Goal: Task Accomplishment & Management: Manage account settings

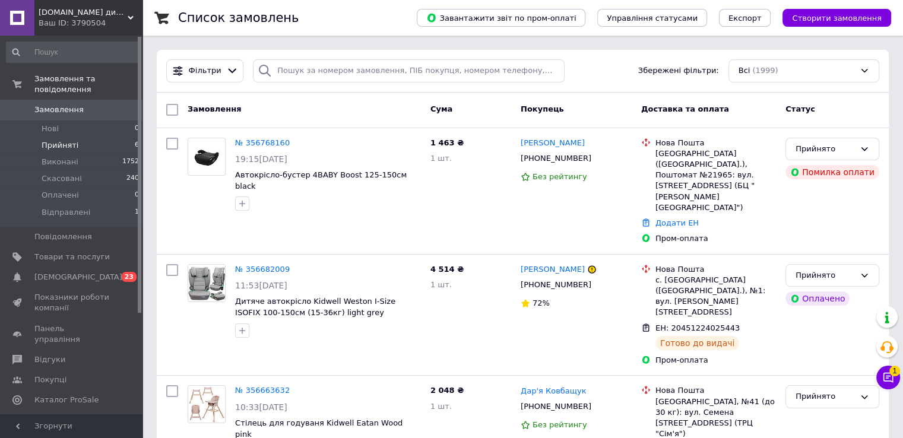
click at [67, 140] on span "Прийняті" at bounding box center [60, 145] width 37 height 11
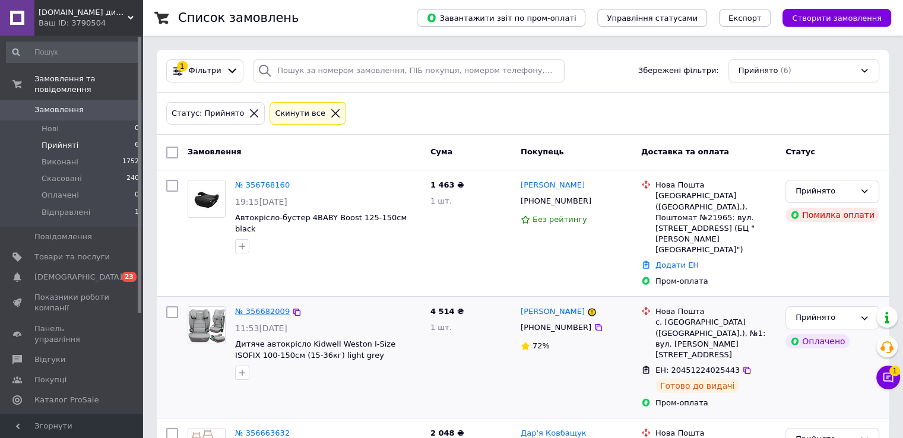
click at [270, 307] on link "№ 356682009" at bounding box center [262, 311] width 55 height 9
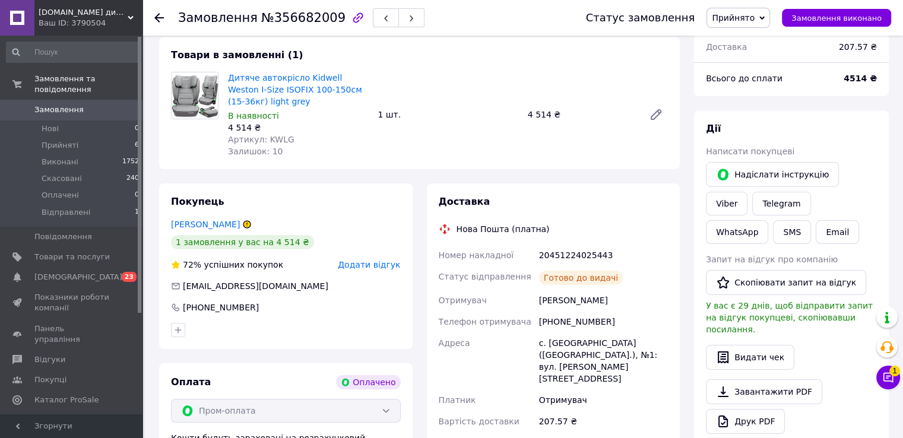
scroll to position [119, 0]
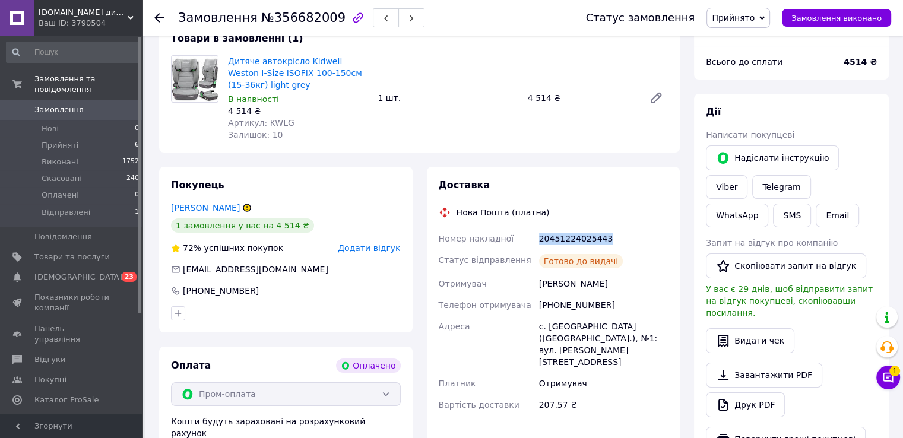
drag, startPoint x: 610, startPoint y: 242, endPoint x: 534, endPoint y: 245, distance: 75.4
click at [534, 245] on div "Номер накладної 20451224025443 Статус відправлення Готово до видачі Отримувач […" at bounding box center [553, 322] width 234 height 188
copy div "Номер накладної 20451224025443"
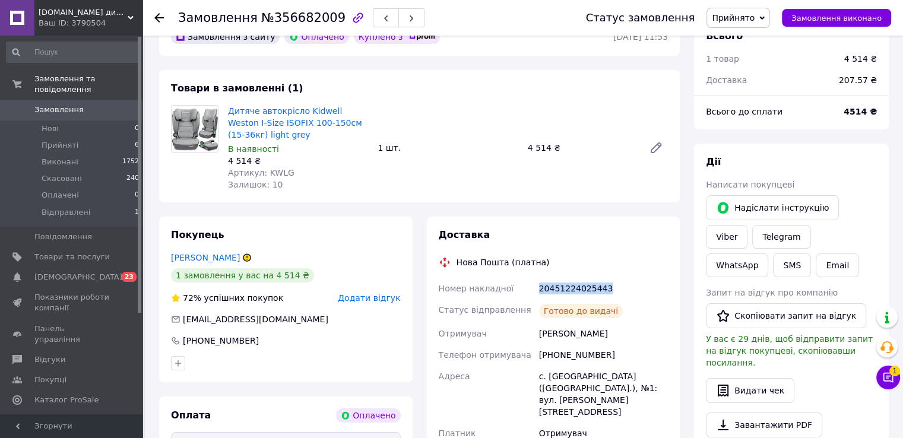
scroll to position [0, 0]
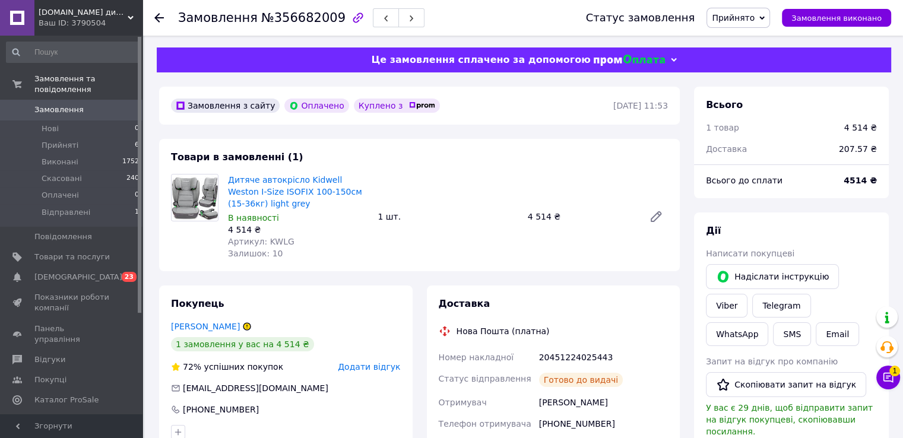
click at [159, 15] on icon at bounding box center [158, 17] width 9 height 9
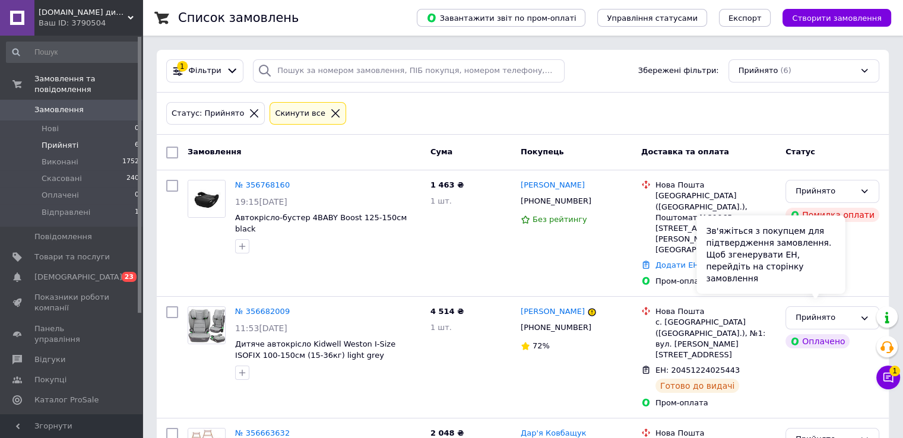
click at [829, 285] on div "Зв'яжіться з покупцем для підтвердження замовлення. Щоб згенерувати ЕН, перейді…" at bounding box center [770, 254] width 148 height 78
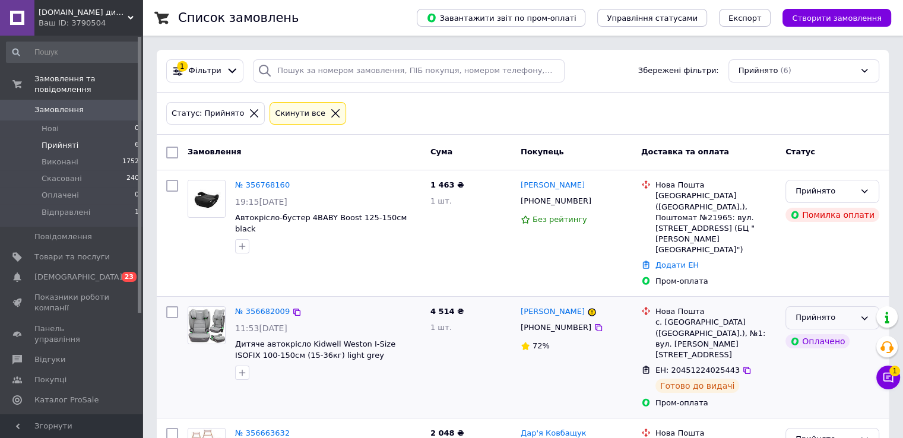
click at [861, 313] on icon at bounding box center [864, 317] width 9 height 9
click at [817, 397] on li "Відправлені" at bounding box center [832, 408] width 93 height 22
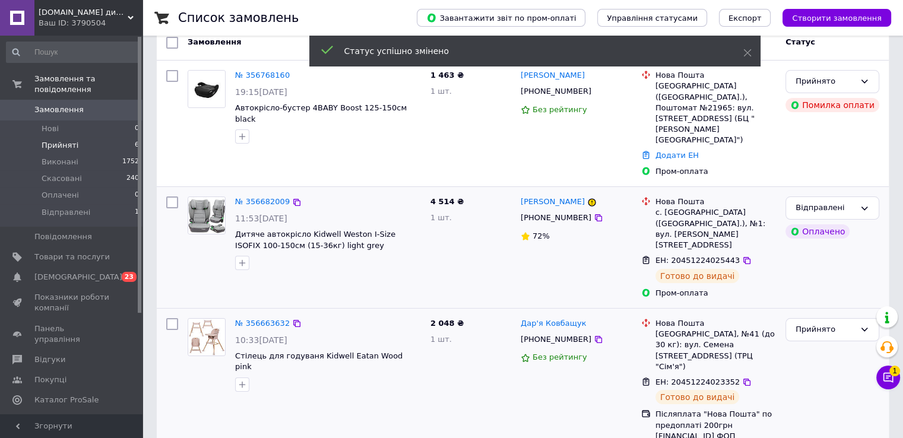
scroll to position [119, 0]
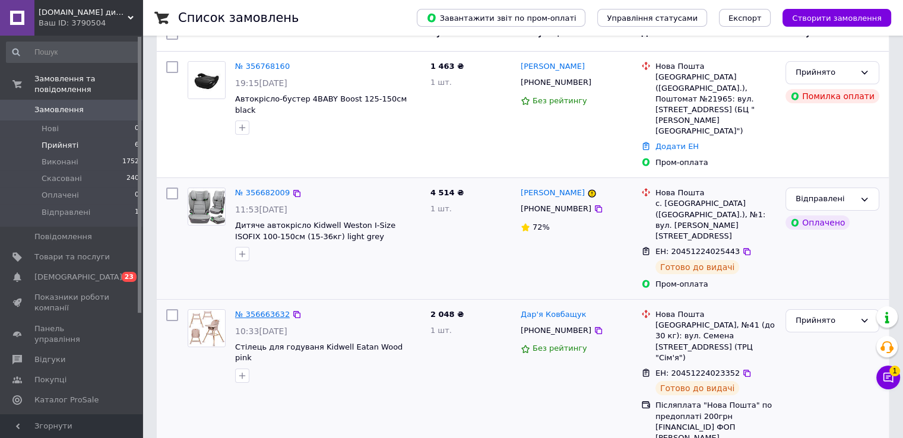
click at [256, 310] on link "№ 356663632" at bounding box center [262, 314] width 55 height 9
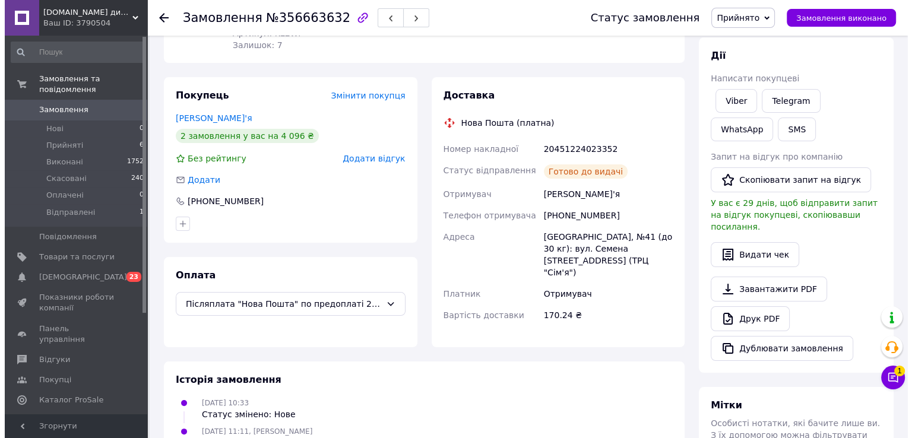
scroll to position [178, 0]
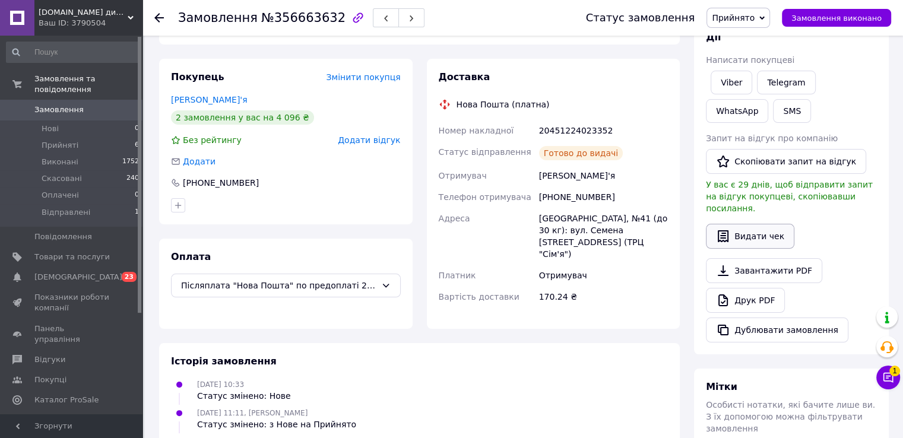
click at [733, 224] on button "Видати чек" at bounding box center [750, 236] width 88 height 25
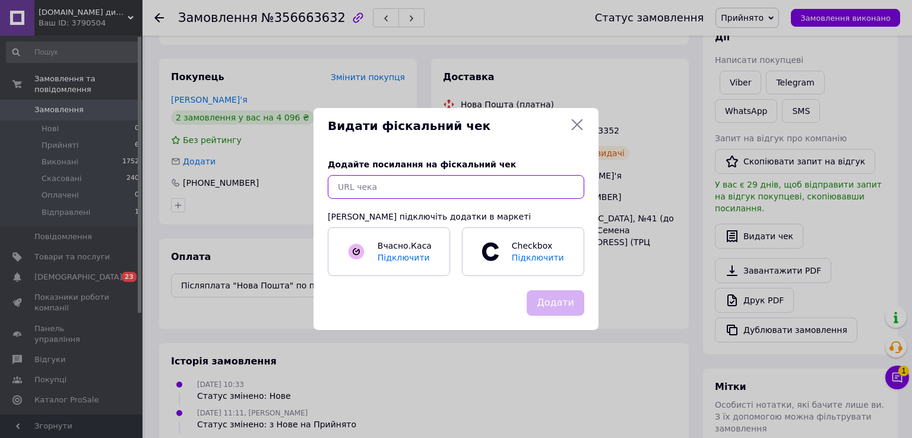
click at [387, 183] on input "text" at bounding box center [456, 187] width 256 height 24
paste input "[URL][DOMAIN_NAME]"
type input "[URL][DOMAIN_NAME]"
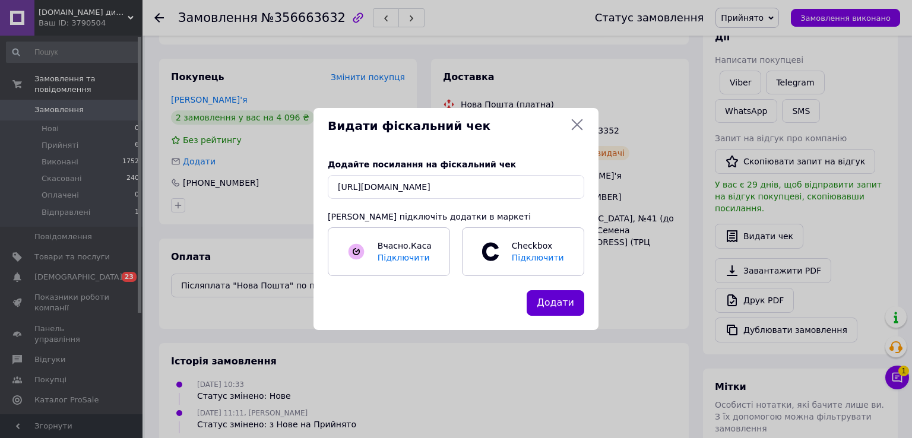
click at [547, 300] on button "Додати" at bounding box center [556, 303] width 58 height 26
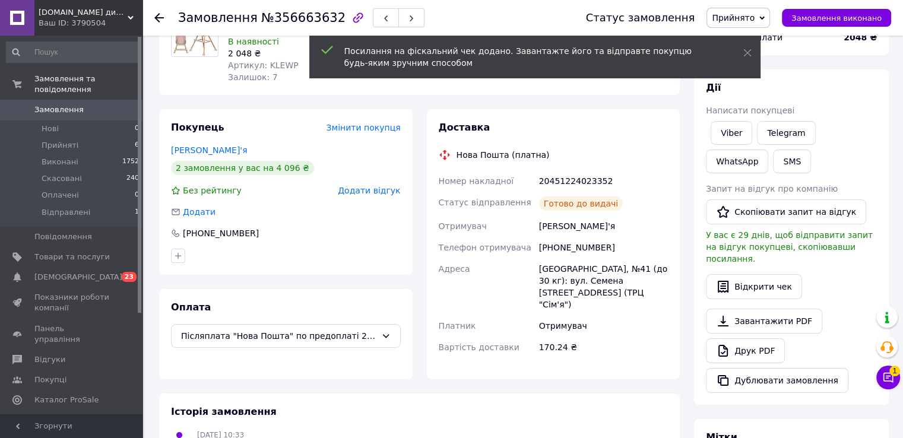
scroll to position [59, 0]
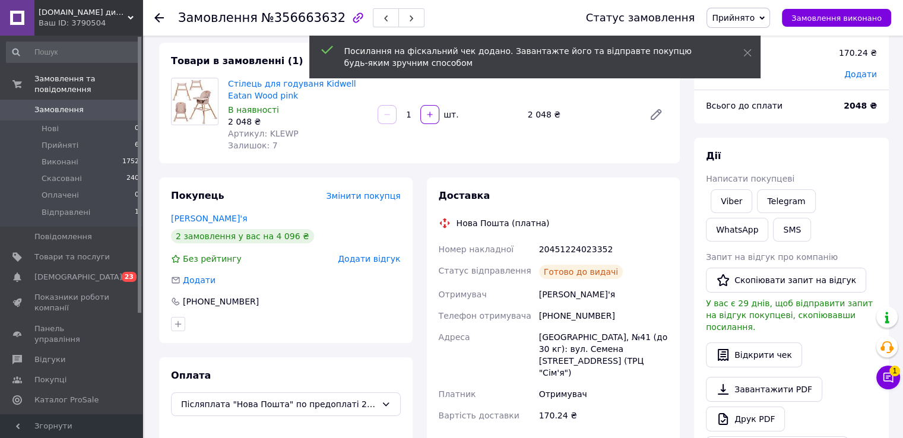
click at [768, 18] on span "Прийнято" at bounding box center [738, 18] width 64 height 20
click at [765, 100] on li "Відправлені" at bounding box center [738, 95] width 62 height 18
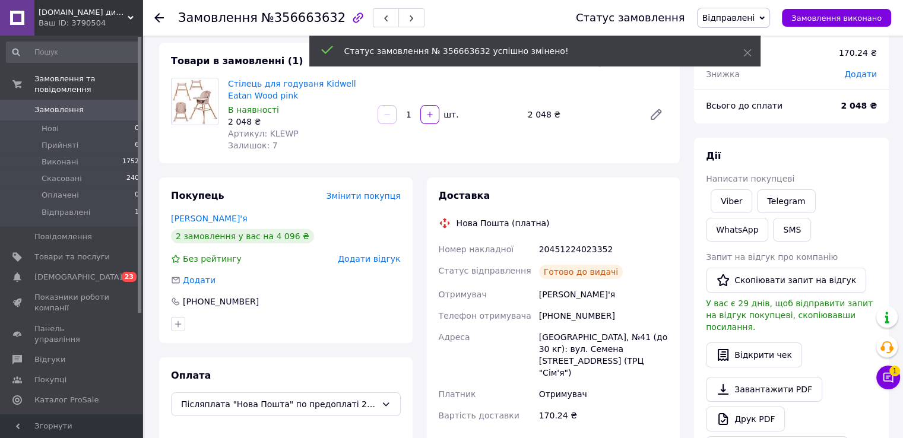
click at [161, 20] on icon at bounding box center [158, 17] width 9 height 9
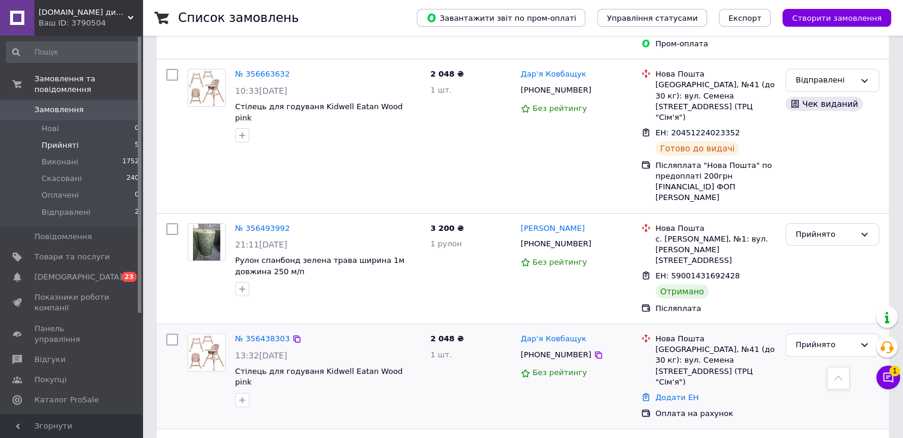
scroll to position [276, 0]
